Goal: Task Accomplishment & Management: Complete application form

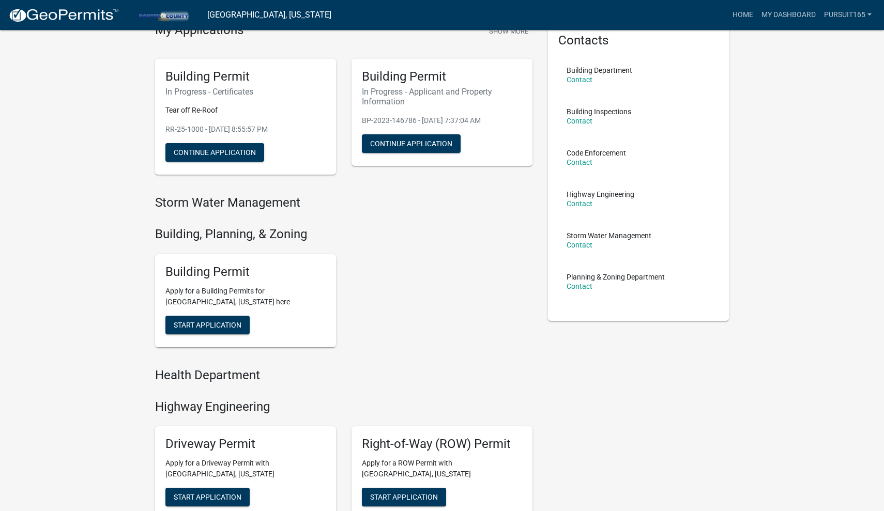
scroll to position [52, 0]
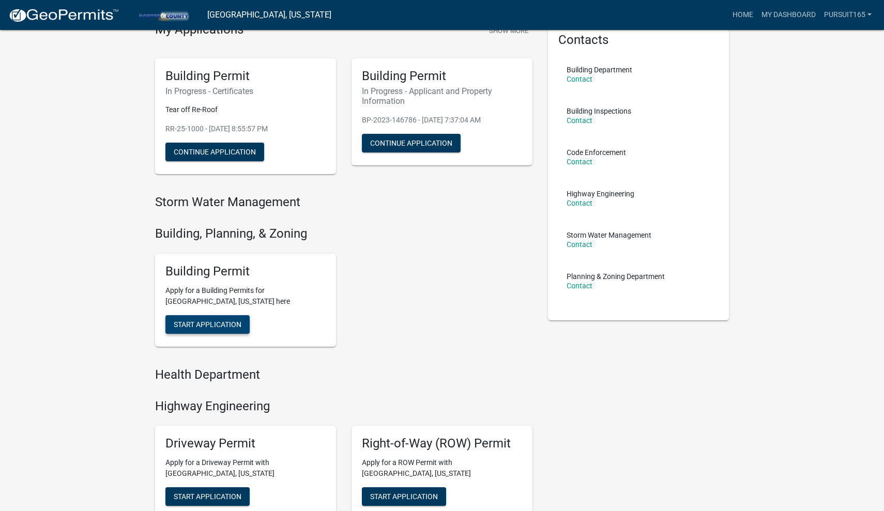
click at [214, 321] on span "Start Application" at bounding box center [208, 324] width 68 height 8
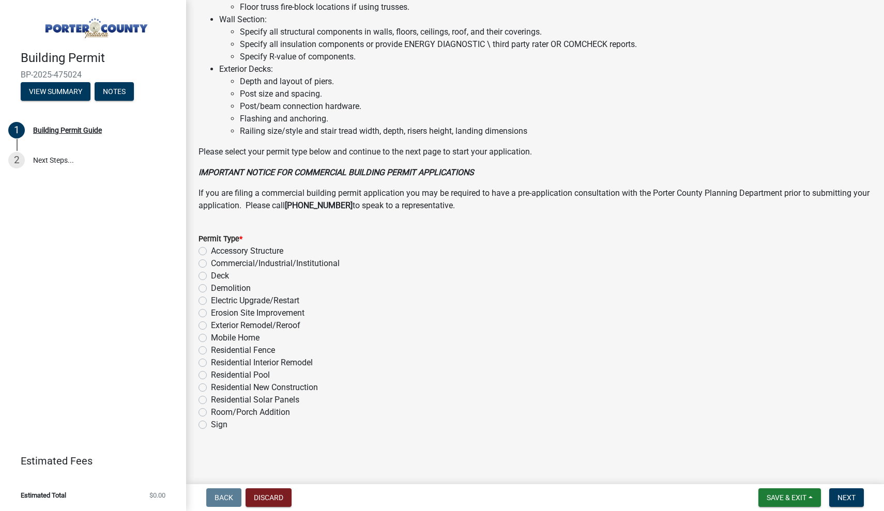
scroll to position [682, 0]
click at [211, 327] on label "Exterior Remodel/Reroof" at bounding box center [255, 326] width 89 height 12
click at [211, 327] on input "Exterior Remodel/Reroof" at bounding box center [214, 323] width 7 height 7
radio input "true"
click at [839, 500] on span "Next" at bounding box center [846, 497] width 18 height 8
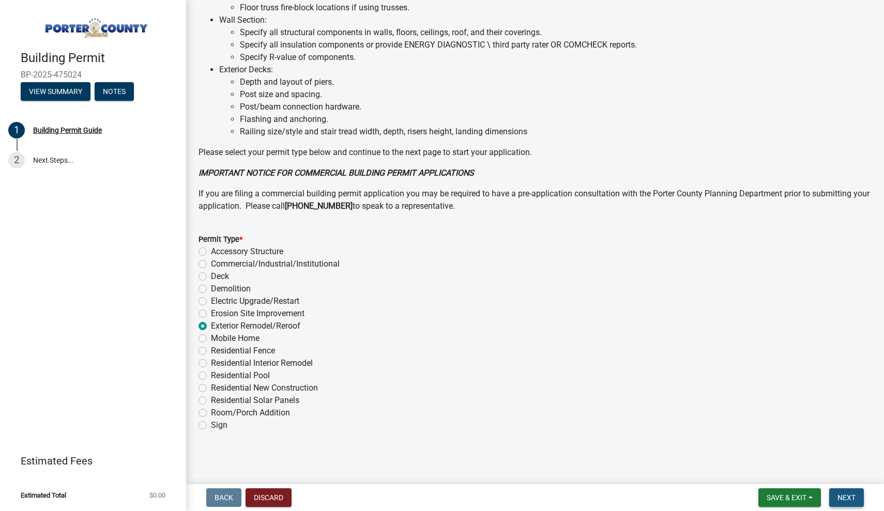
scroll to position [0, 0]
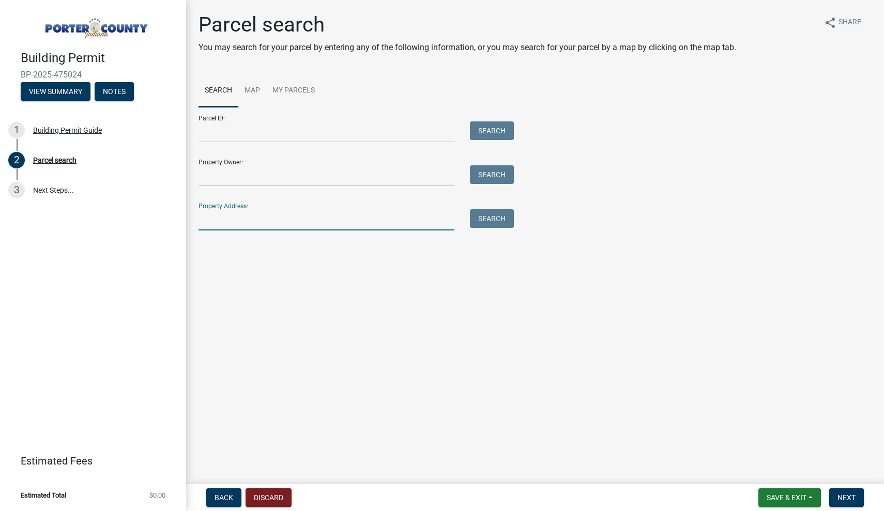
click at [229, 216] on input "Property Address:" at bounding box center [326, 219] width 256 height 21
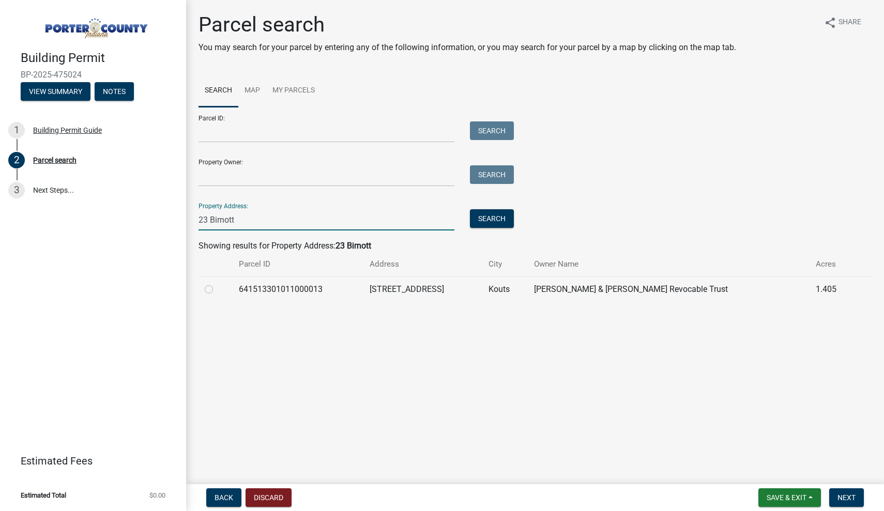
type input "23 Birnott"
click at [218, 306] on div "Parcel search You may search for your parcel by entering any of the following i…" at bounding box center [535, 161] width 688 height 299
click at [214, 292] on div at bounding box center [216, 289] width 22 height 12
click at [217, 283] on label at bounding box center [217, 283] width 0 height 0
click at [217, 289] on input "radio" at bounding box center [220, 286] width 7 height 7
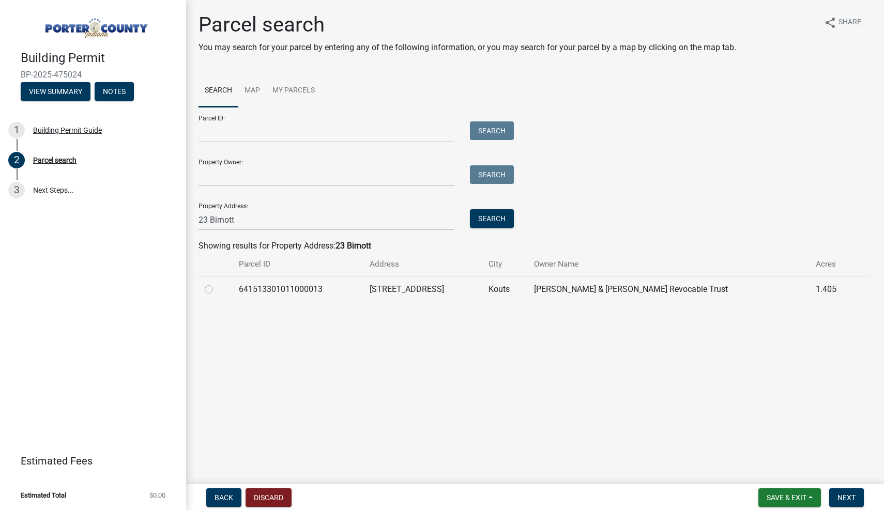
radio input "true"
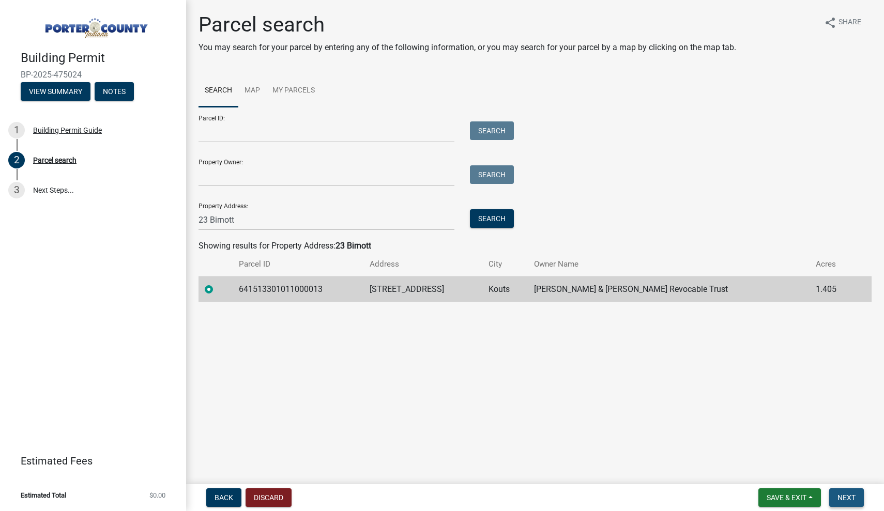
click at [840, 501] on span "Next" at bounding box center [846, 497] width 18 height 8
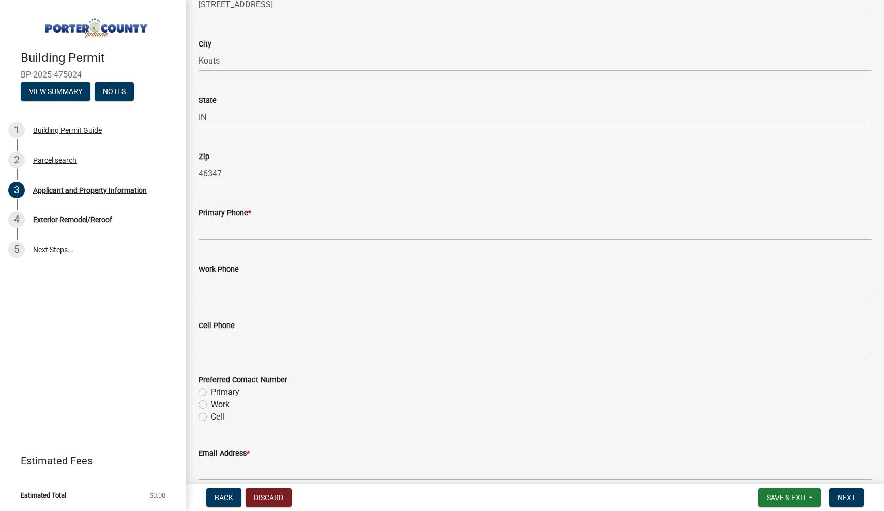
scroll to position [1187, 0]
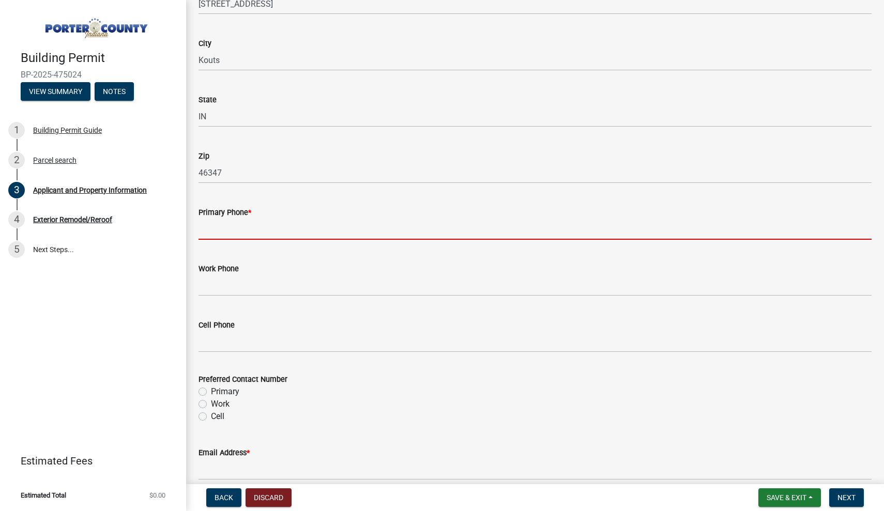
click at [283, 227] on input "Primary Phone *" at bounding box center [534, 229] width 673 height 21
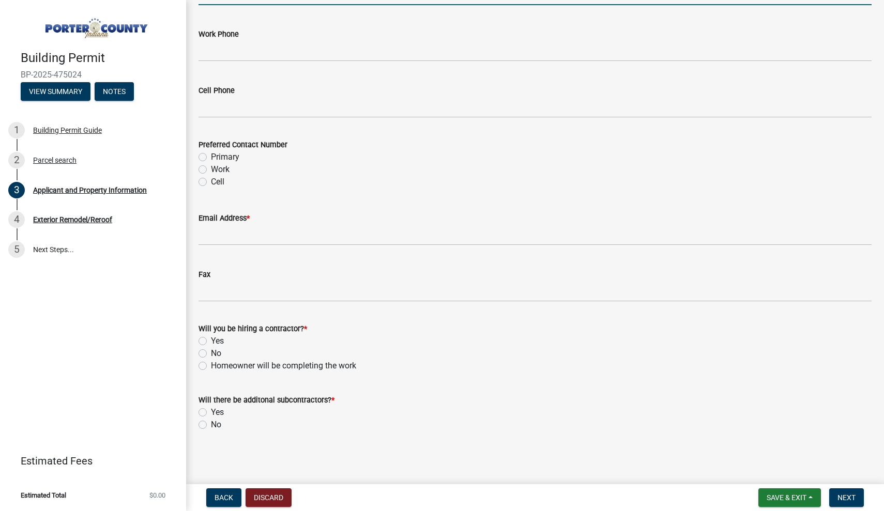
scroll to position [1421, 0]
type input "2197792169"
click at [218, 348] on label "No" at bounding box center [216, 354] width 10 height 12
click at [218, 348] on input "No" at bounding box center [214, 351] width 7 height 7
radio input "true"
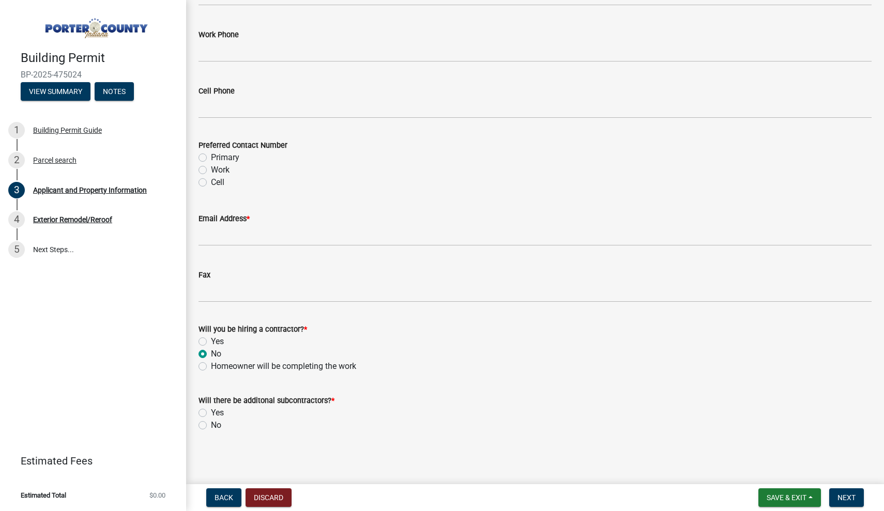
click at [218, 344] on label "Yes" at bounding box center [217, 341] width 13 height 12
click at [218, 342] on input "Yes" at bounding box center [214, 338] width 7 height 7
radio input "true"
click at [207, 423] on div "No" at bounding box center [534, 425] width 673 height 12
click at [203, 431] on wm-data-entity-input "Will there be additonal subcontractors? * Yes No" at bounding box center [534, 411] width 673 height 59
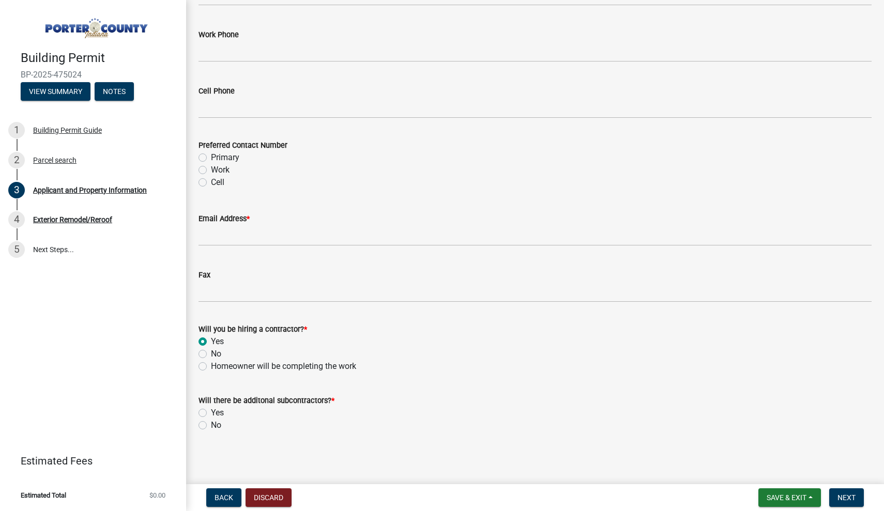
click at [211, 426] on label "No" at bounding box center [216, 425] width 10 height 12
click at [211, 426] on input "No" at bounding box center [214, 422] width 7 height 7
radio input "true"
click at [846, 499] on span "Next" at bounding box center [846, 497] width 18 height 8
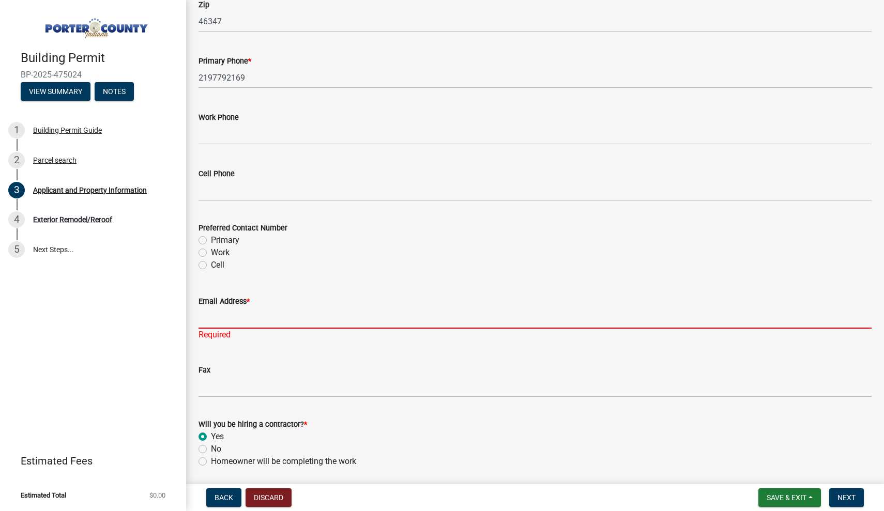
click at [271, 319] on input "Email Address *" at bounding box center [534, 317] width 673 height 21
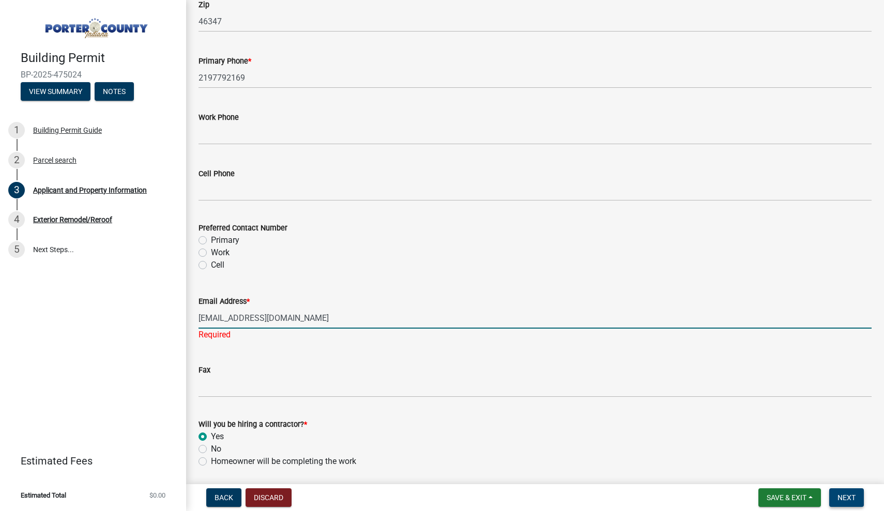
type input "[EMAIL_ADDRESS][DOMAIN_NAME]"
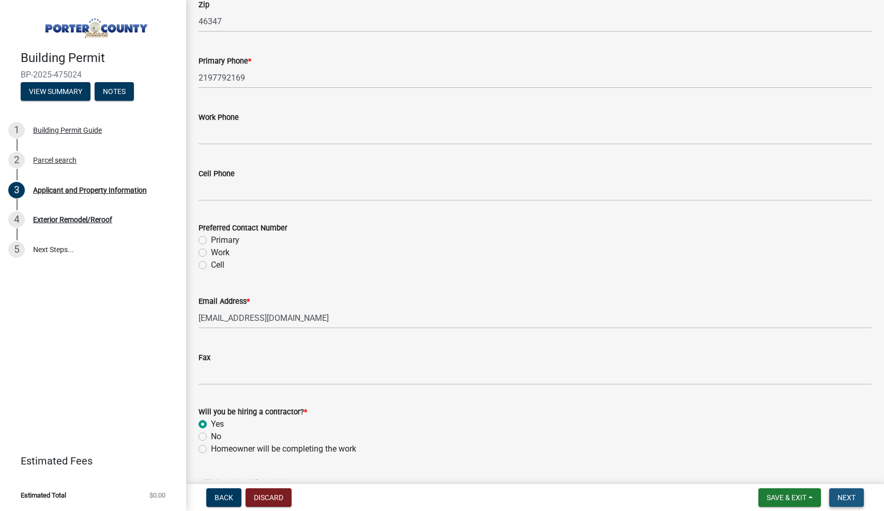
click at [843, 490] on button "Next" at bounding box center [846, 497] width 35 height 19
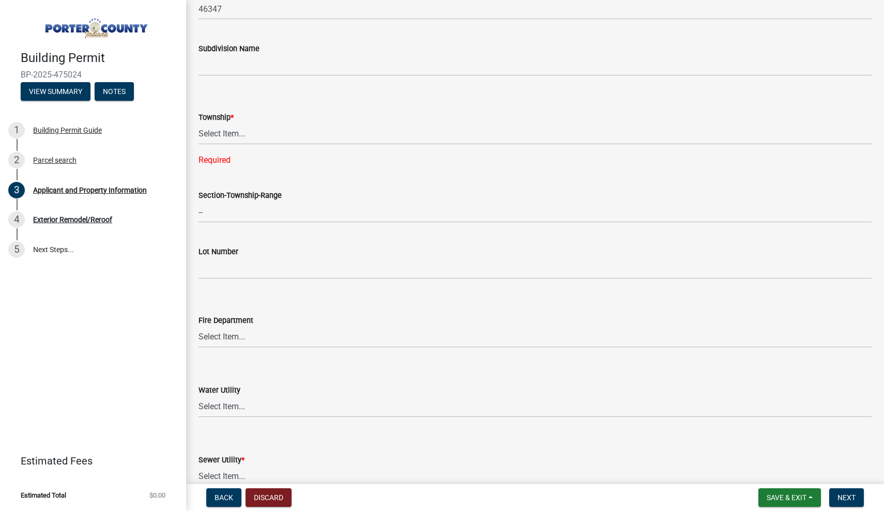
scroll to position [395, 0]
click at [234, 113] on span "*" at bounding box center [231, 115] width 3 height 9
click at [236, 121] on select "Select Item... [PERSON_NAME][GEOGRAPHIC_DATA] [PERSON_NAME][GEOGRAPHIC_DATA] [G…" at bounding box center [534, 131] width 673 height 21
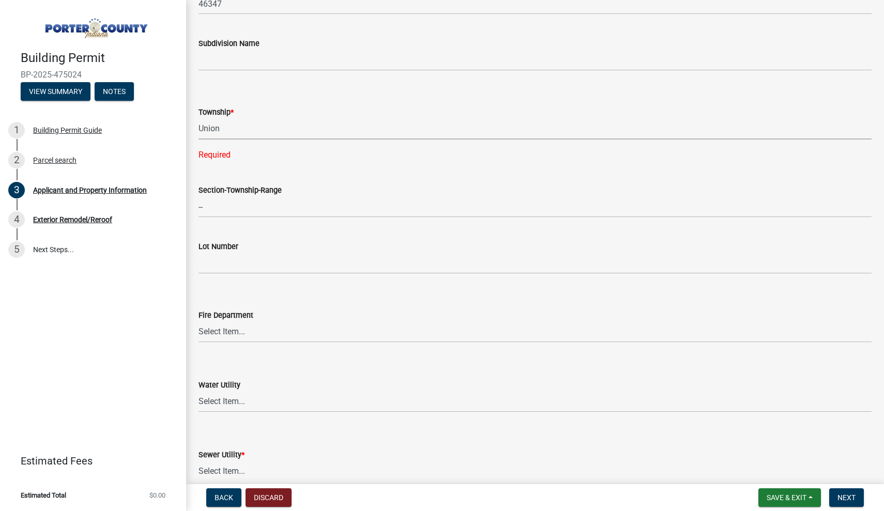
select select "4e6cbcac-7d48-4f78-b019-902ed53214cd"
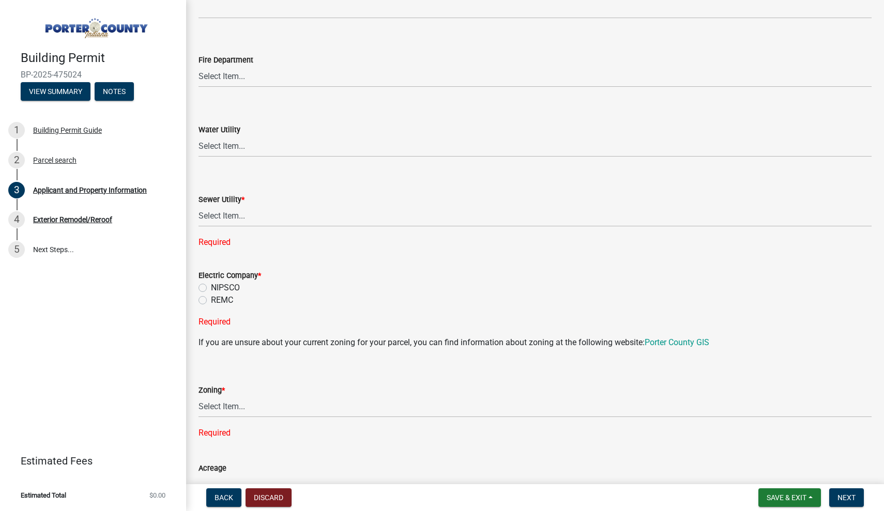
scroll to position [632, 0]
click at [244, 204] on div "Sewer Utility *" at bounding box center [534, 199] width 673 height 12
select select "ea6751d4-6bf7-4a16-89ee-f7801ab82aa1"
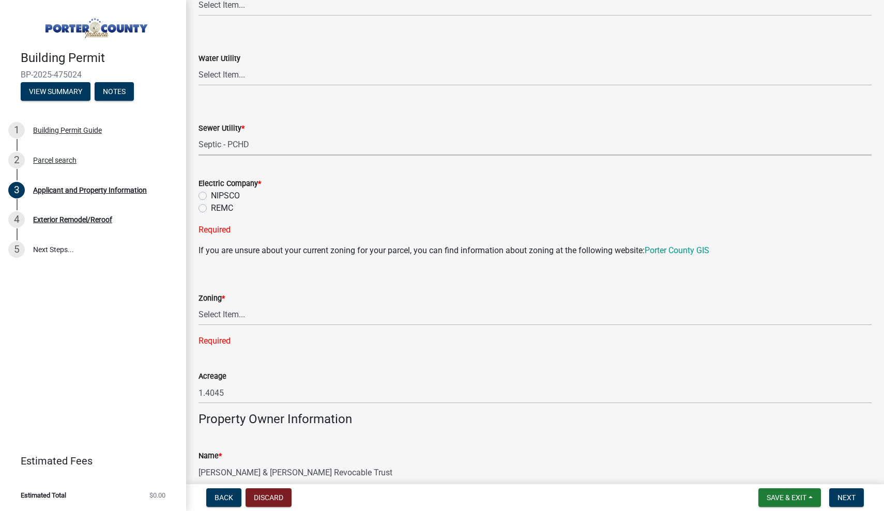
scroll to position [714, 0]
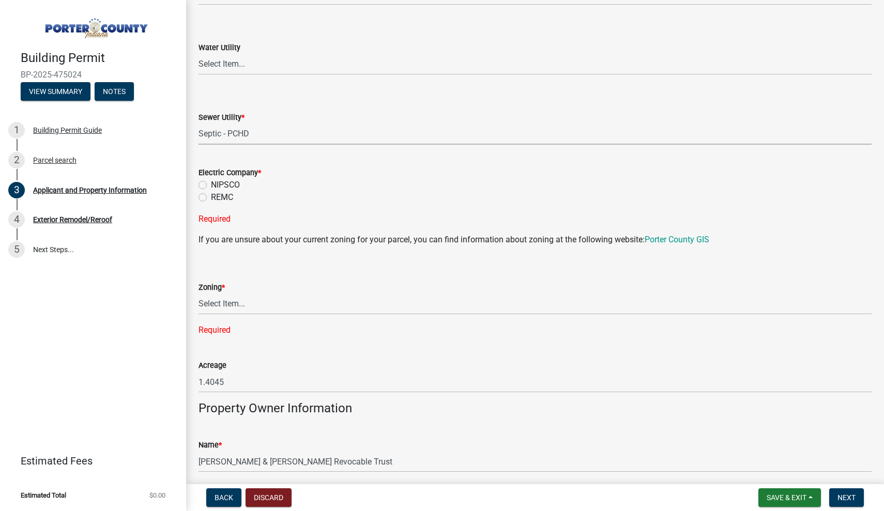
click at [211, 187] on label "NIPSCO" at bounding box center [225, 185] width 29 height 12
click at [211, 186] on input "NIPSCO" at bounding box center [214, 182] width 7 height 7
radio input "true"
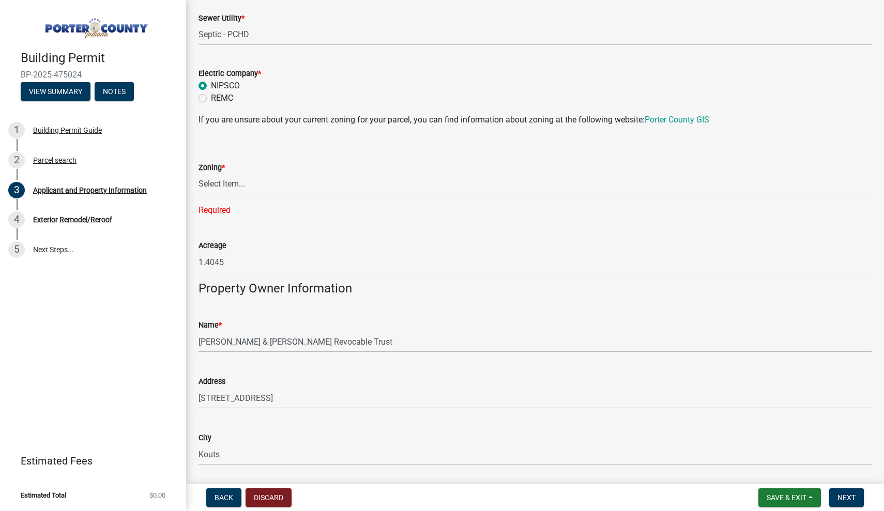
scroll to position [821, 0]
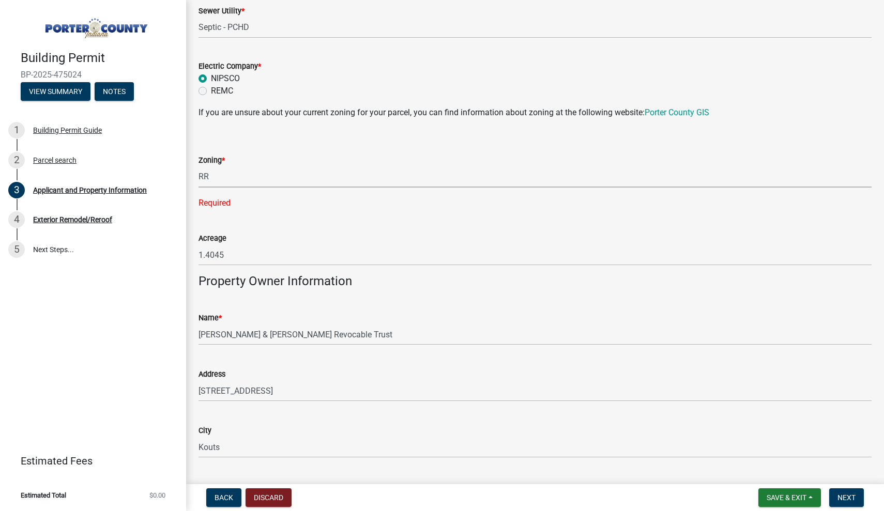
select select "92efe679-05f4-414a-9426-51627fba5de6"
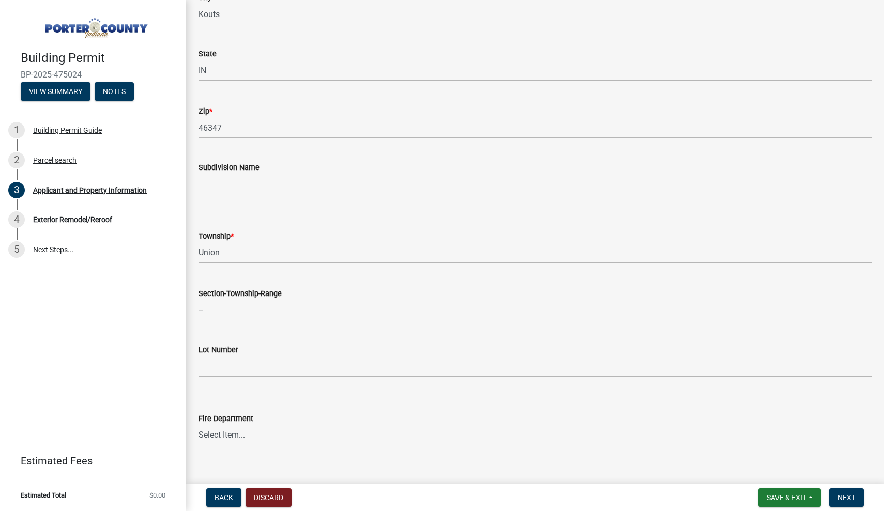
scroll to position [273, 0]
select select "8813af9a-53bd-4ec9-a082-37b92a5ec060"
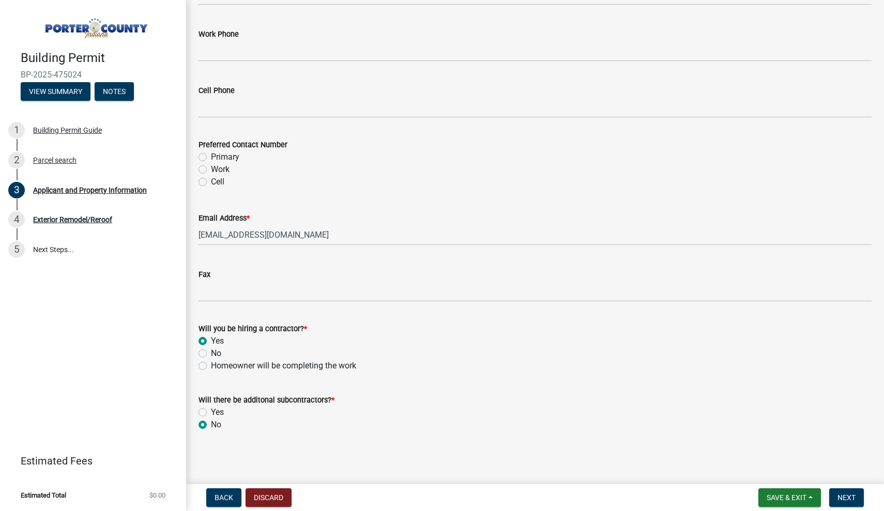
scroll to position [1421, 0]
click at [841, 498] on span "Next" at bounding box center [846, 497] width 18 height 8
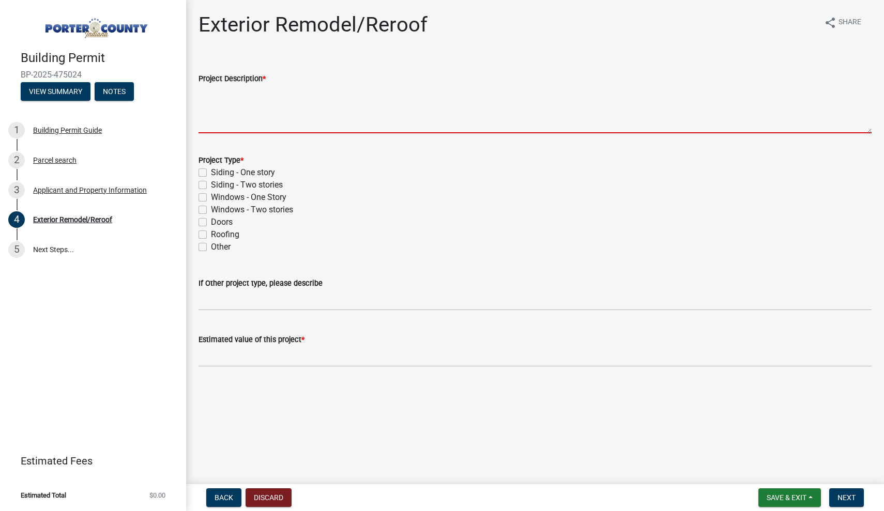
click at [236, 126] on textarea "Project Description *" at bounding box center [534, 109] width 673 height 49
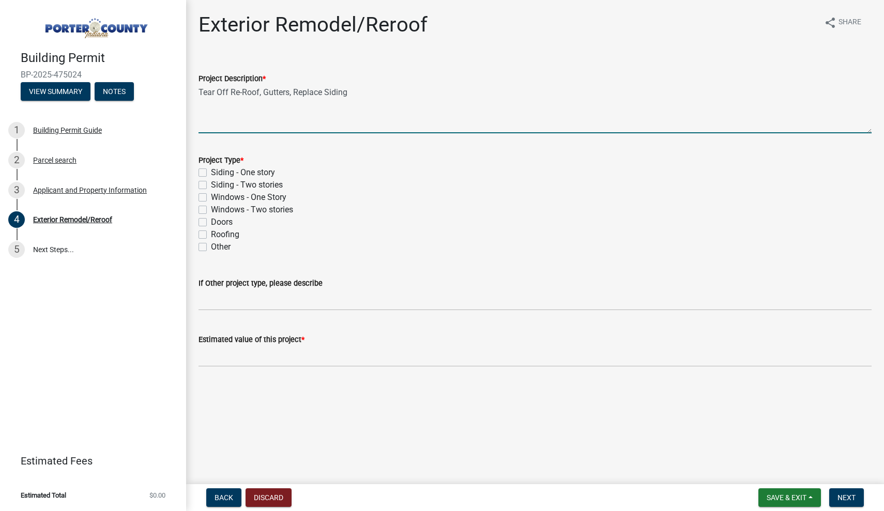
type textarea "Tear Off Re-Roof, Gutters, Replace Siding"
click at [211, 175] on label "Siding - One story" at bounding box center [243, 172] width 64 height 12
click at [211, 173] on input "Siding - One story" at bounding box center [214, 169] width 7 height 7
checkbox input "true"
checkbox input "false"
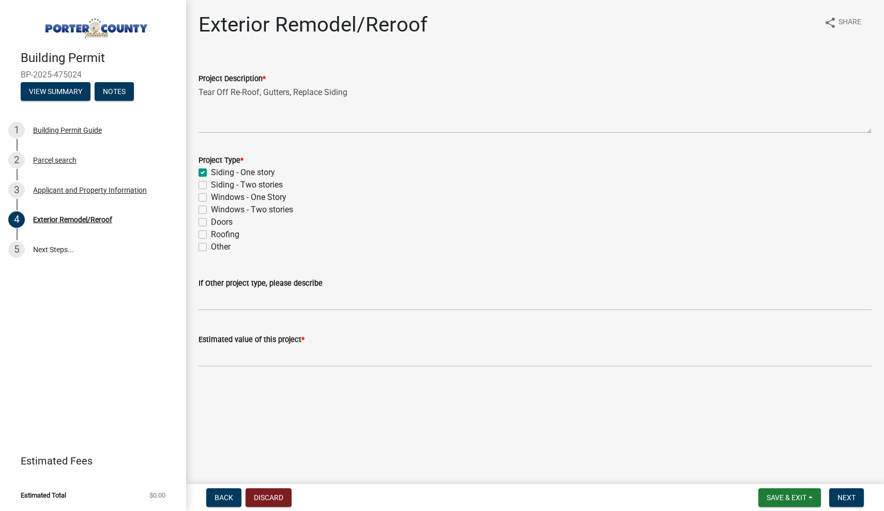
checkbox input "false"
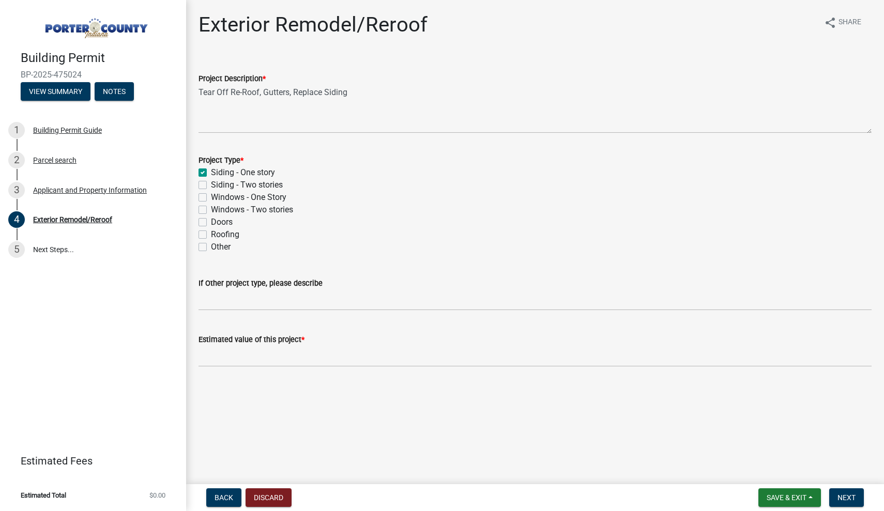
click at [211, 233] on label "Roofing" at bounding box center [225, 234] width 28 height 12
click at [211, 233] on input "Roofing" at bounding box center [214, 231] width 7 height 7
checkbox input "true"
checkbox input "false"
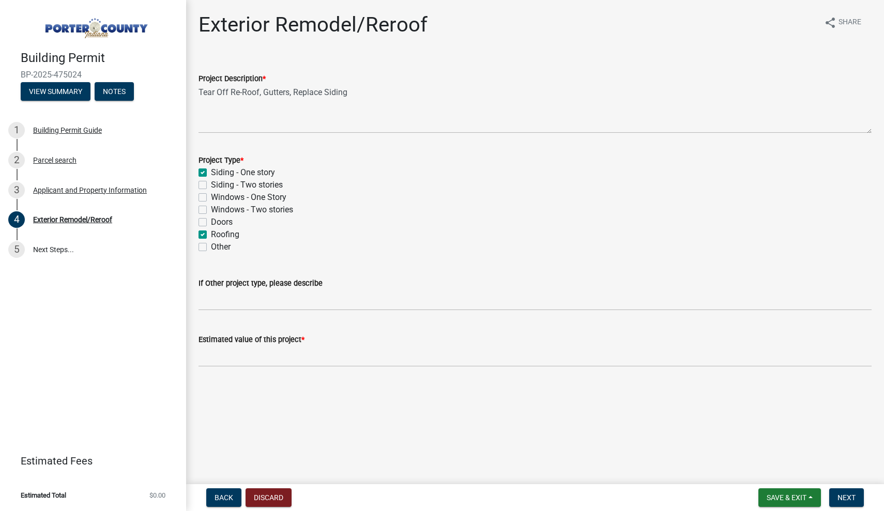
checkbox input "false"
checkbox input "true"
checkbox input "false"
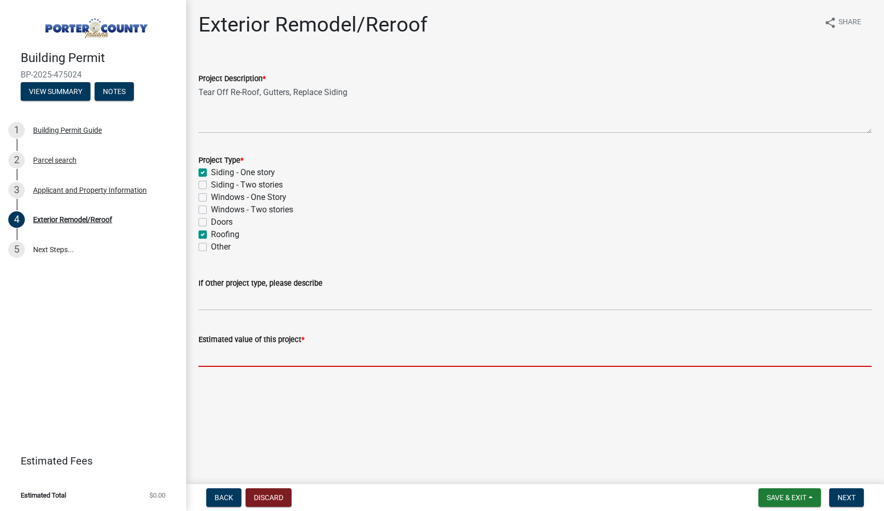
click at [240, 360] on input "text" at bounding box center [534, 356] width 673 height 21
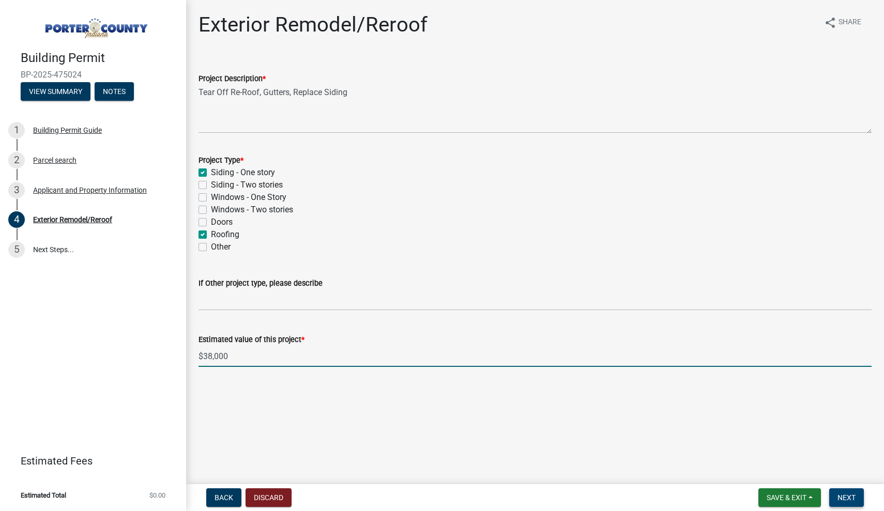
type input "38000"
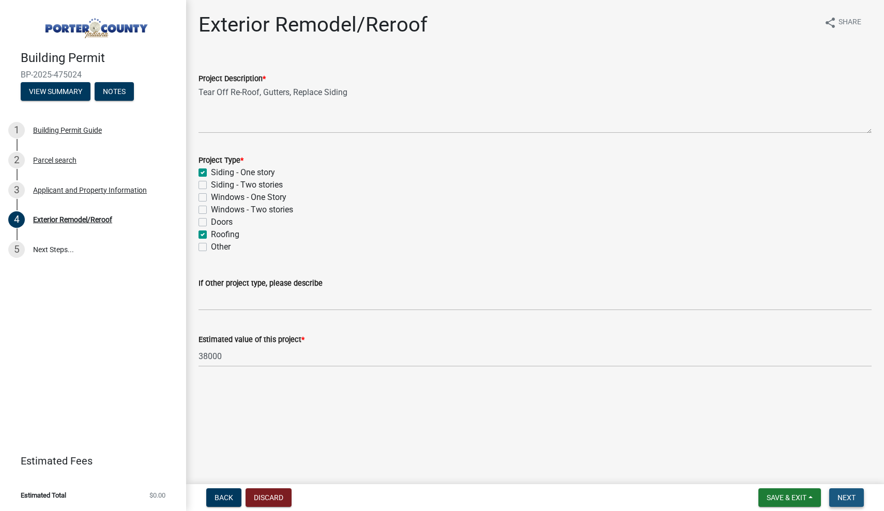
click at [859, 497] on button "Next" at bounding box center [846, 497] width 35 height 19
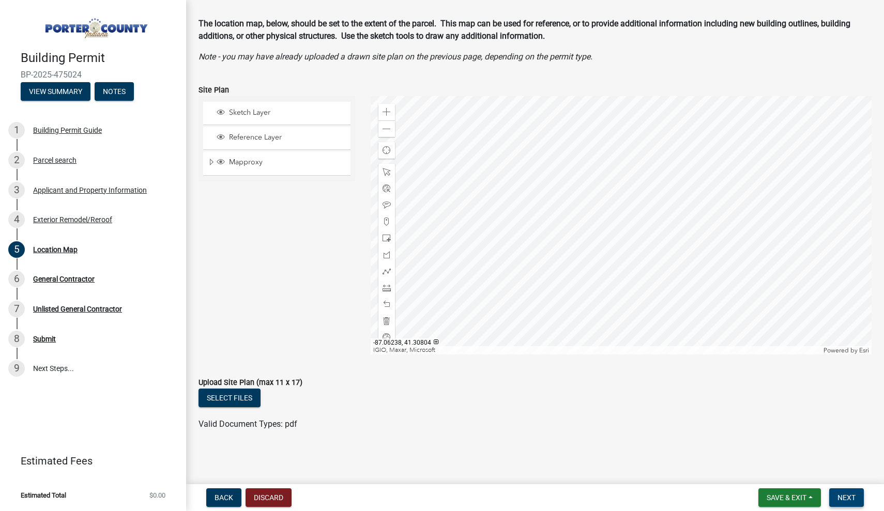
click at [849, 497] on span "Next" at bounding box center [846, 497] width 18 height 8
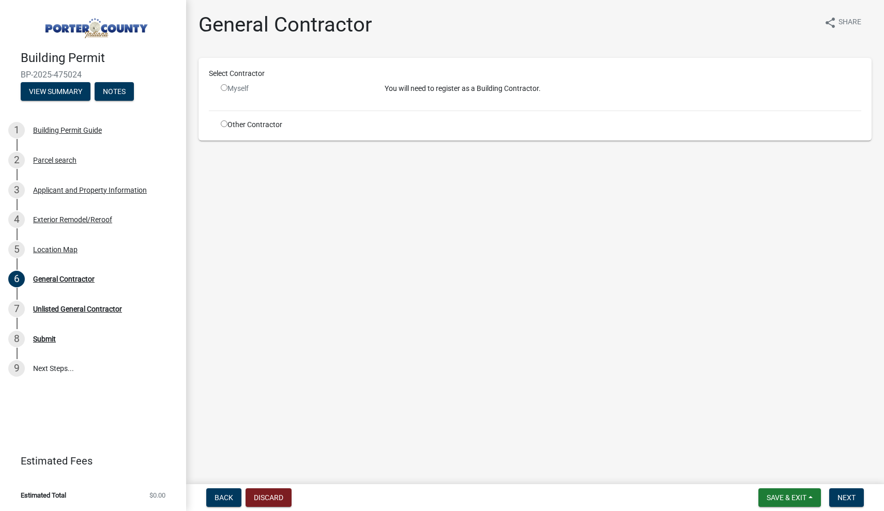
click at [223, 130] on div "Other Contractor" at bounding box center [295, 124] width 164 height 11
click at [223, 127] on input "radio" at bounding box center [224, 123] width 7 height 7
radio input "true"
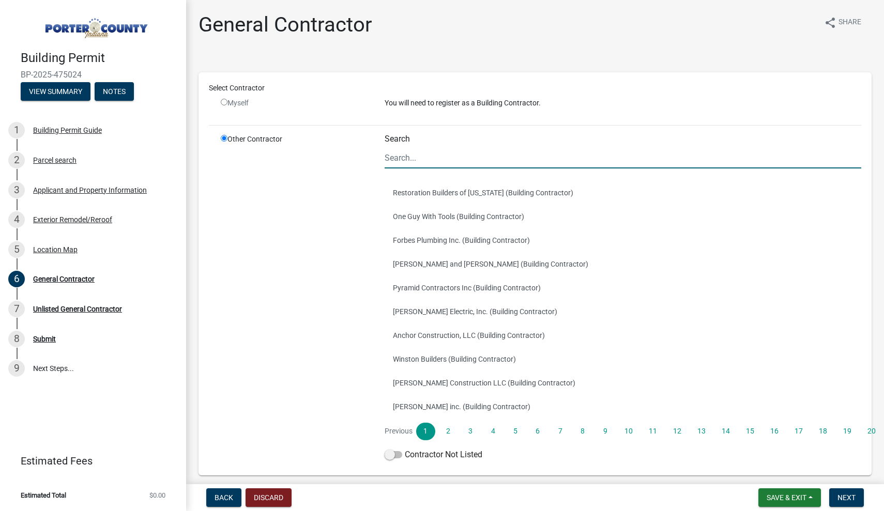
click at [420, 164] on input "Search" at bounding box center [622, 157] width 476 height 21
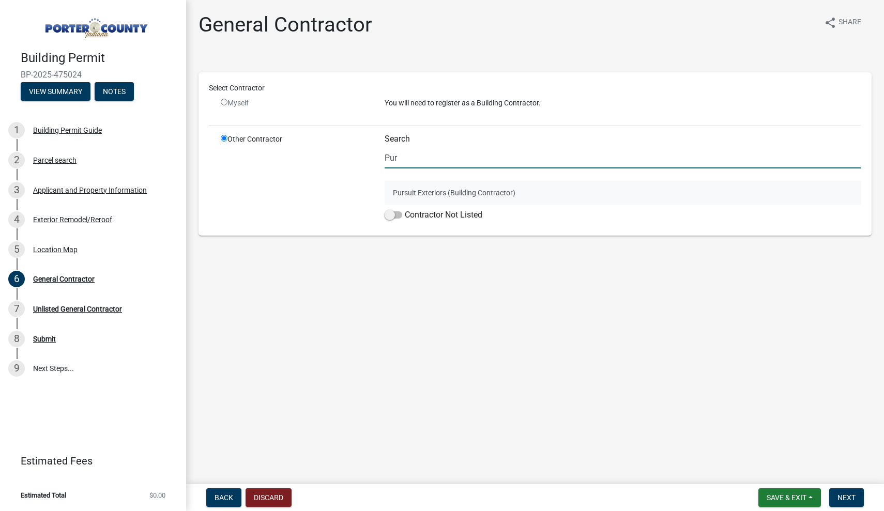
type input "Pur"
click at [457, 193] on button "Pursuit Exteriors (Building Contractor)" at bounding box center [622, 193] width 476 height 24
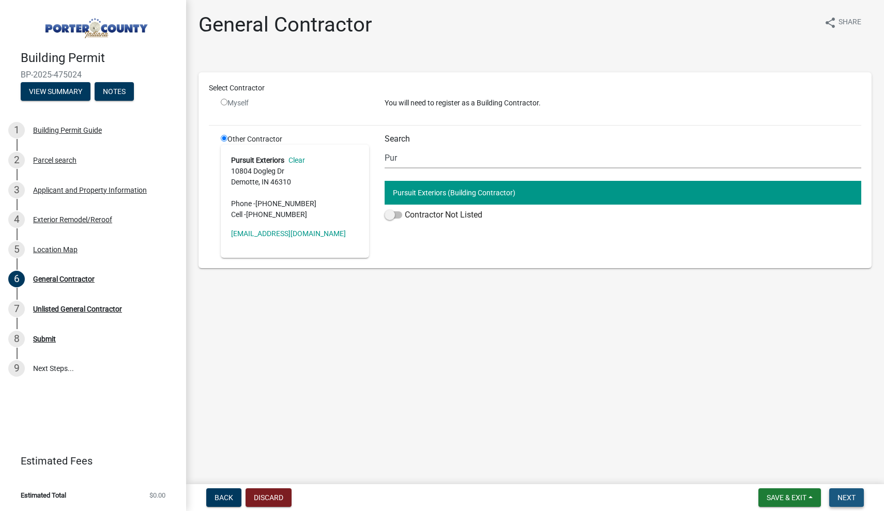
click at [853, 499] on span "Next" at bounding box center [846, 497] width 18 height 8
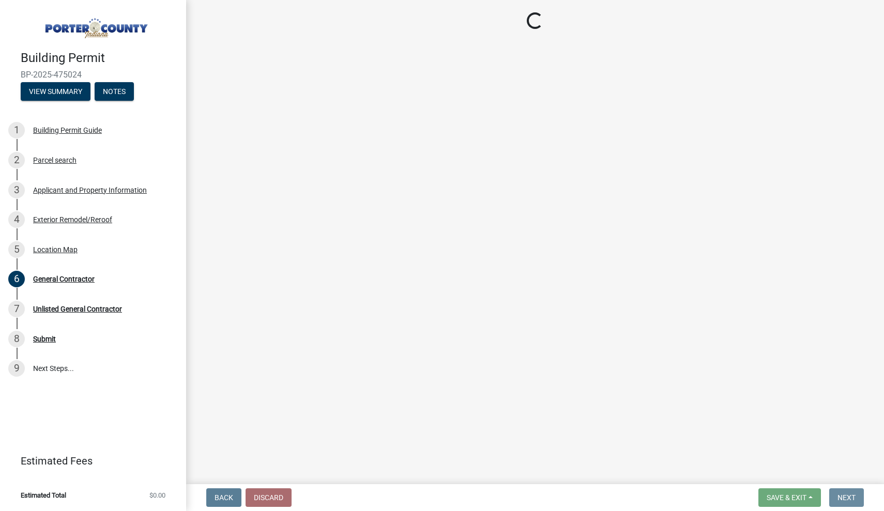
click at [666, 395] on wm-app "Building Permit BP-2025-475024 View Summary Notes 1 Building Permit Guide 2 Par…" at bounding box center [442, 255] width 884 height 511
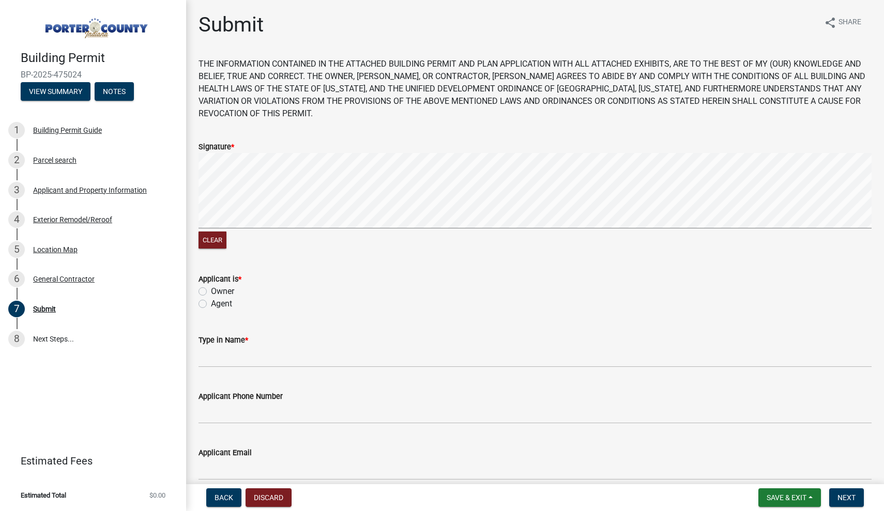
click at [215, 305] on label "Agent" at bounding box center [221, 304] width 21 height 12
click at [215, 304] on input "Agent" at bounding box center [214, 301] width 7 height 7
radio input "true"
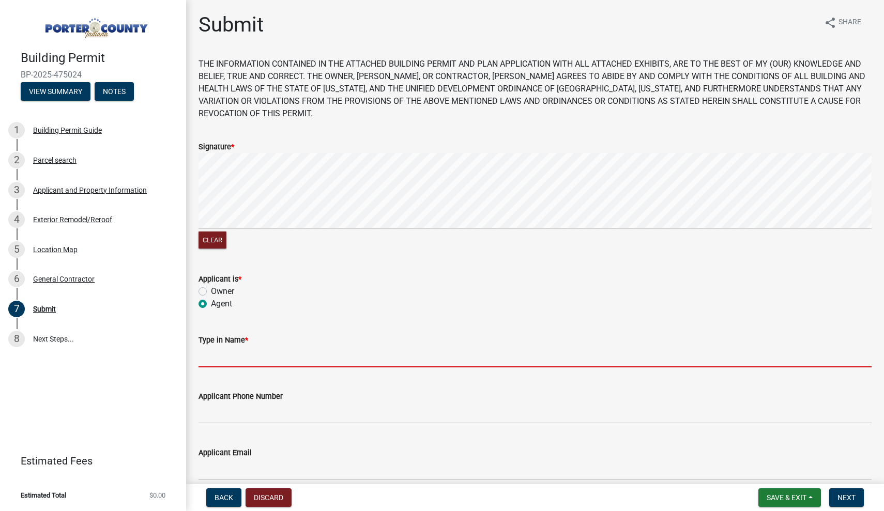
click at [220, 363] on input "Type in Name *" at bounding box center [534, 356] width 673 height 21
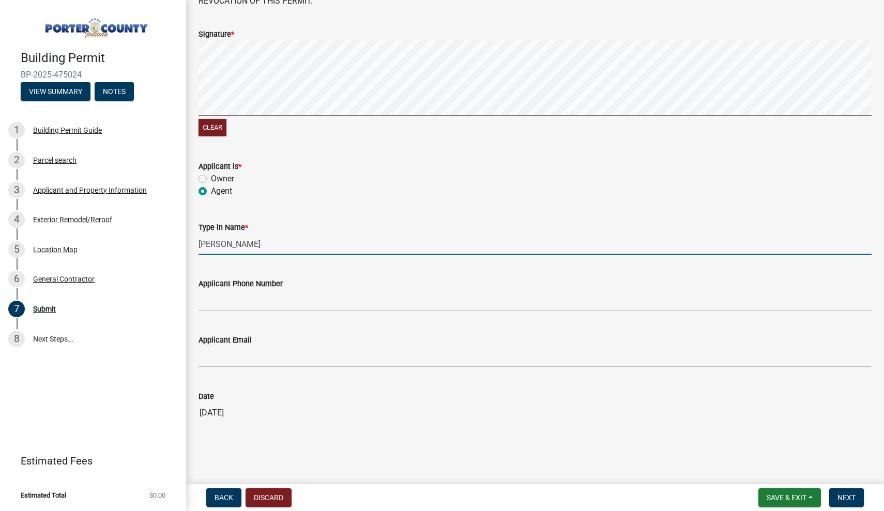
scroll to position [112, 0]
type input "[PERSON_NAME]"
click at [848, 505] on button "Next" at bounding box center [846, 497] width 35 height 19
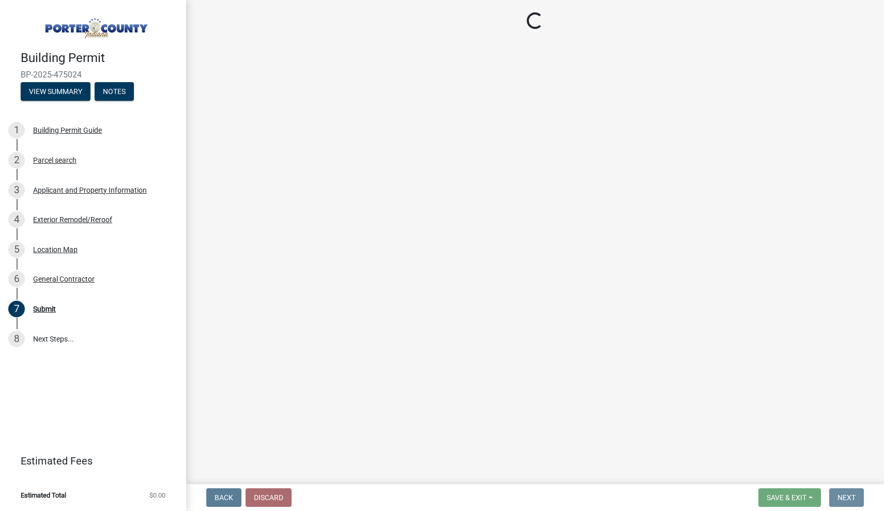
scroll to position [0, 0]
